Goal: Task Accomplishment & Management: Use online tool/utility

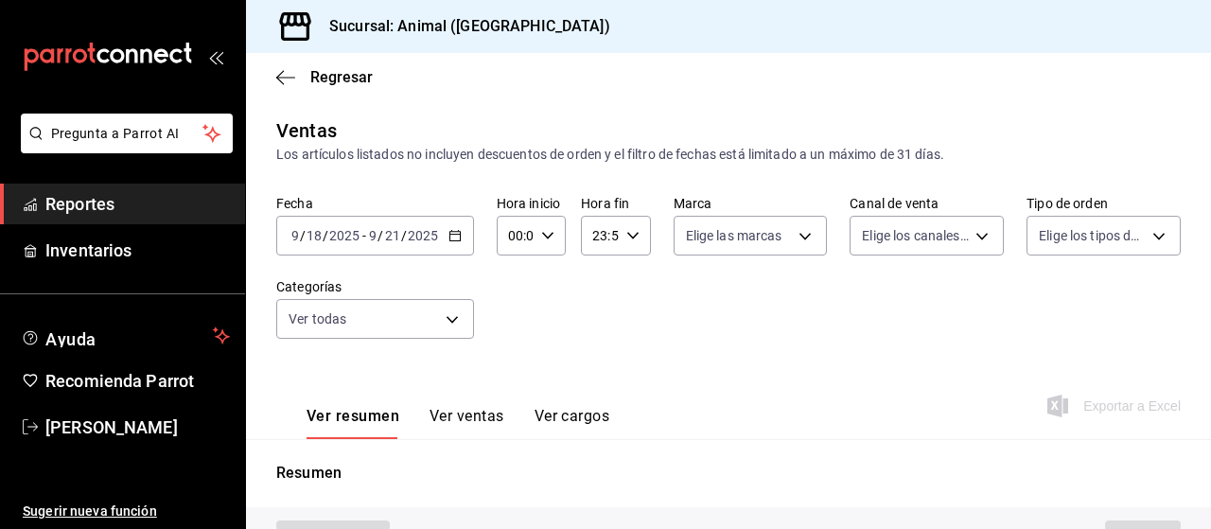
type input "96838179-8fbb-4073-aae3-1789726318c8"
type input "PARROT,UBER_EATS,RAPPI,DIDI_FOOD,ONLINE"
type input "89cc3392-1a89-49ed-91c4-e66ea58282e1,025cf6ae-25b7-4698-bb98-3d77af74a196,EXTER…"
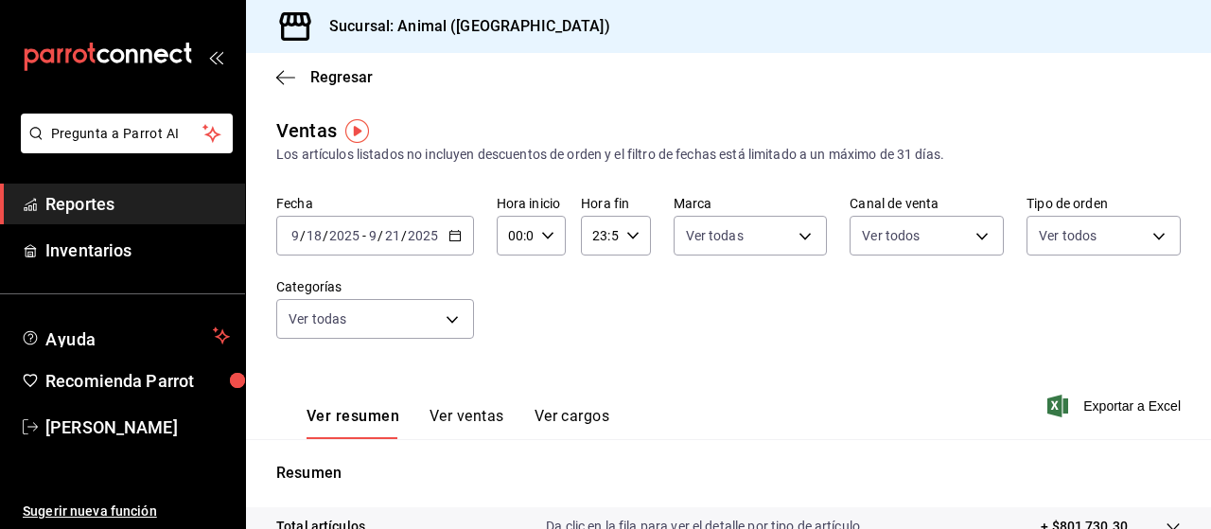
click at [448, 237] on icon "button" at bounding box center [454, 235] width 13 height 13
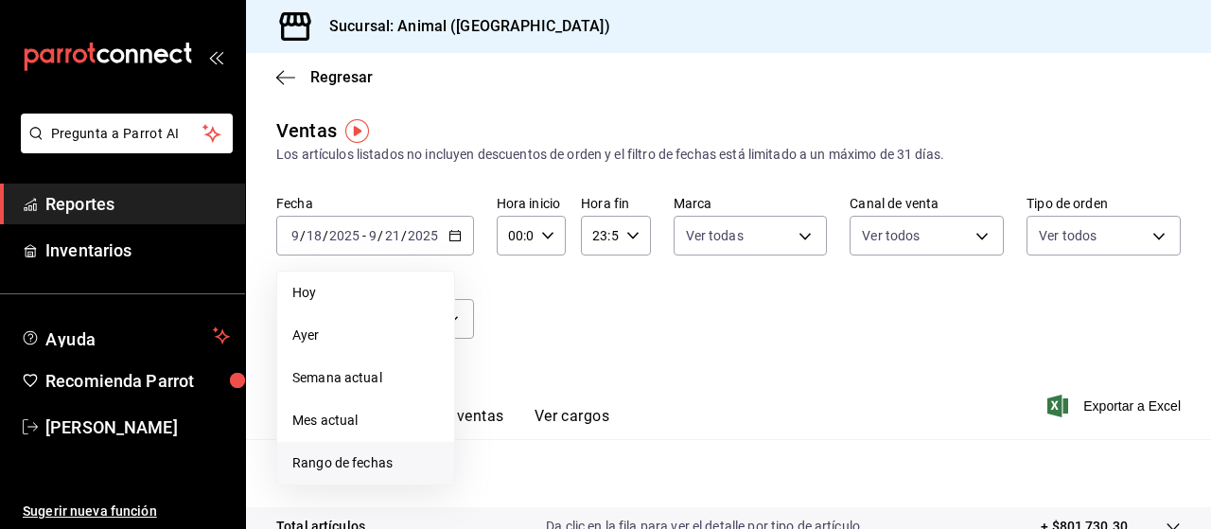
click at [342, 465] on span "Rango de fechas" at bounding box center [365, 463] width 147 height 20
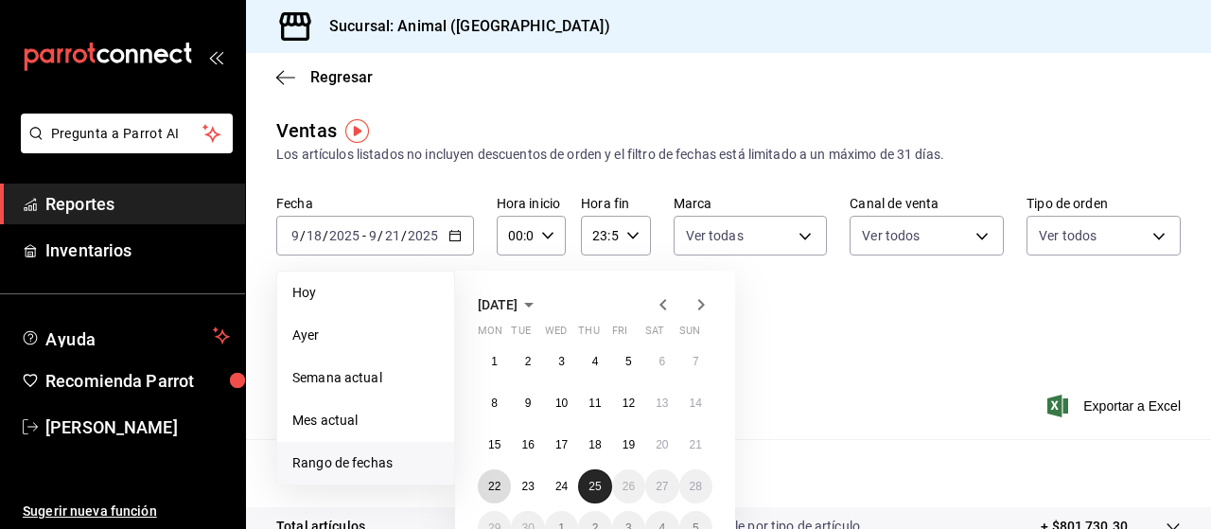
drag, startPoint x: 487, startPoint y: 487, endPoint x: 592, endPoint y: 491, distance: 105.1
click at [592, 491] on div "1 2 3 4 5 6 7 8 9 10 11 12 13 14 15 16 17 18 19 20 21 22 23 24 25 26 27 28 29 3…" at bounding box center [595, 444] width 235 height 201
drag, startPoint x: 592, startPoint y: 491, endPoint x: 488, endPoint y: 495, distance: 104.1
click at [488, 495] on div "1 2 3 4 5 6 7 8 9 10 11 12 13 14 15 16 17 18 19 20 21 22 23 24 25 26 27 28 29 3…" at bounding box center [595, 444] width 235 height 201
drag, startPoint x: 488, startPoint y: 495, endPoint x: 592, endPoint y: 494, distance: 104.1
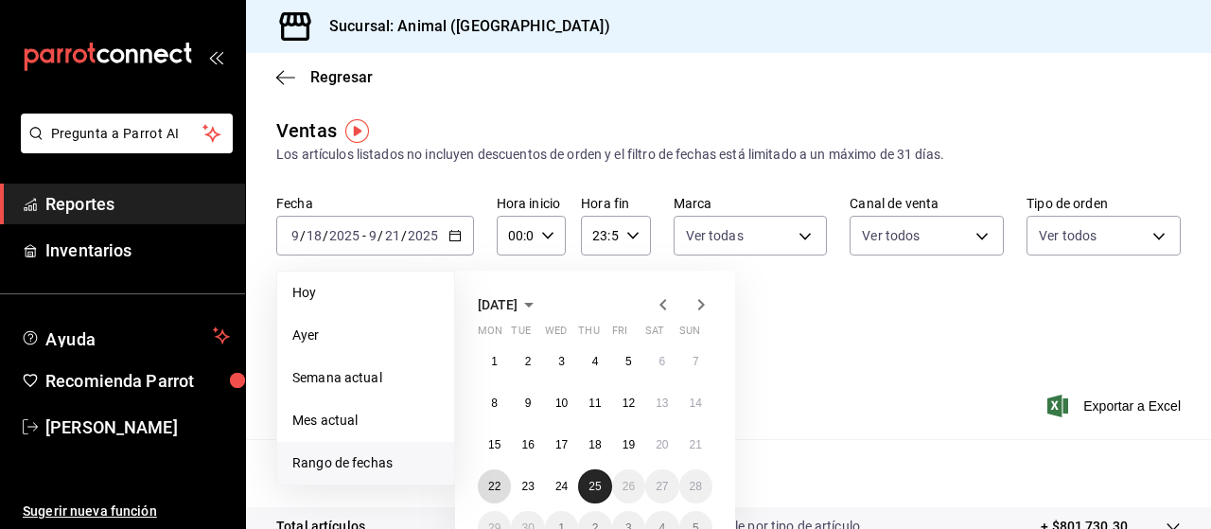
click at [592, 494] on div "1 2 3 4 5 6 7 8 9 10 11 12 13 14 15 16 17 18 19 20 21 22 23 24 25 26 27 28 29 3…" at bounding box center [595, 444] width 235 height 201
drag, startPoint x: 592, startPoint y: 494, endPoint x: 498, endPoint y: 499, distance: 94.7
click at [498, 499] on div "1 2 3 4 5 6 7 8 9 10 11 12 13 14 15 16 17 18 19 20 21 22 23 24 25 26 27 28 29 3…" at bounding box center [595, 444] width 235 height 201
drag, startPoint x: 597, startPoint y: 489, endPoint x: 486, endPoint y: 494, distance: 110.8
click at [486, 494] on div "1 2 3 4 5 6 7 8 9 10 11 12 13 14 15 16 17 18 19 20 21 22 23 24 25 26 27 28 29 3…" at bounding box center [595, 444] width 235 height 201
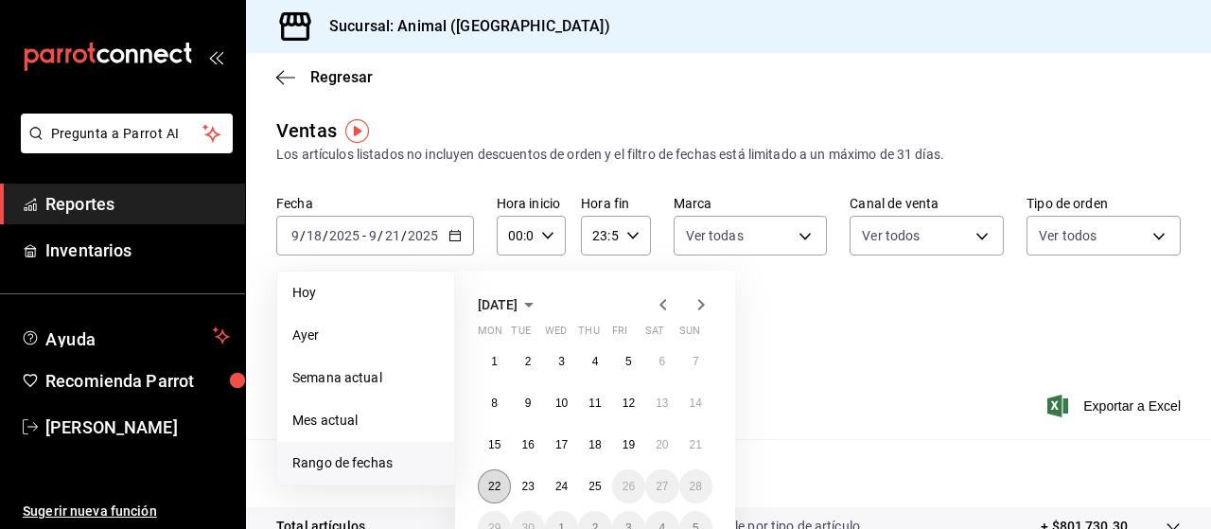
click at [486, 494] on button "22" at bounding box center [494, 486] width 33 height 34
drag, startPoint x: 486, startPoint y: 494, endPoint x: 595, endPoint y: 482, distance: 109.5
click at [595, 482] on div "1 2 3 4 5 6 7 8 9 10 11 12 13 14 15 16 17 18 19 20 21 22 23 24 25 26 27 28 29 3…" at bounding box center [595, 444] width 235 height 201
click at [595, 482] on abbr "25" at bounding box center [595, 486] width 12 height 13
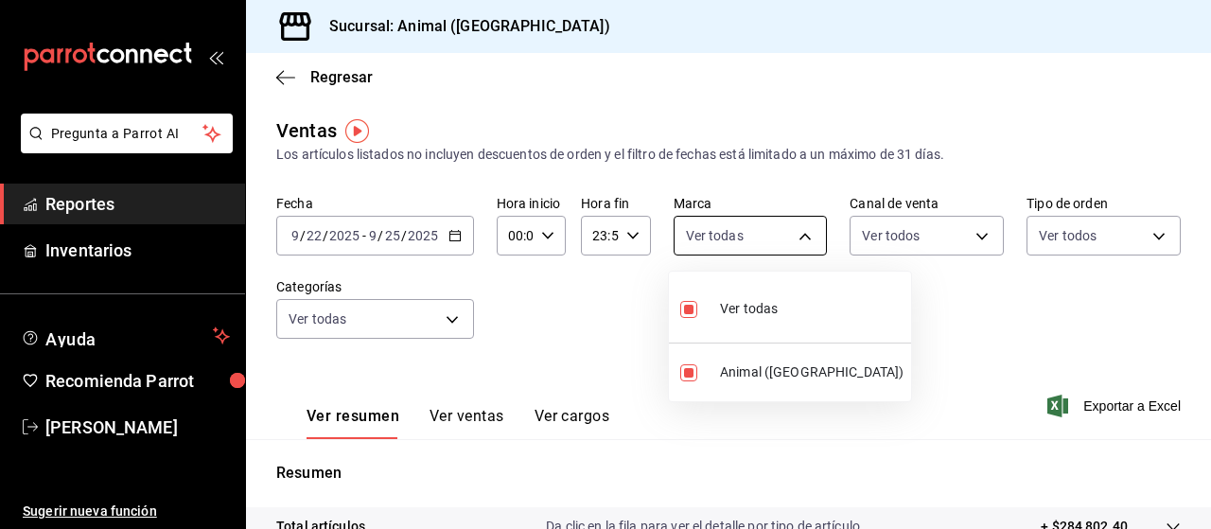
click at [793, 232] on body "Pregunta a Parrot AI Reportes Inventarios Ayuda Recomienda Parrot [PERSON_NAME]…" at bounding box center [605, 264] width 1211 height 529
click at [956, 307] on div at bounding box center [605, 264] width 1211 height 529
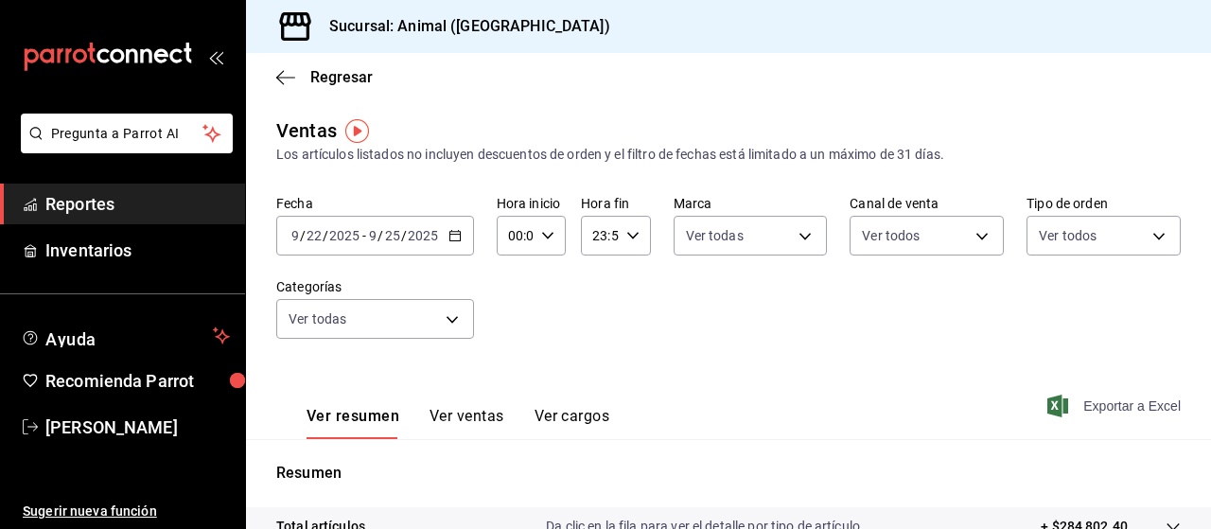
click at [1089, 413] on span "Exportar a Excel" at bounding box center [1116, 406] width 130 height 23
